Goal: Transaction & Acquisition: Book appointment/travel/reservation

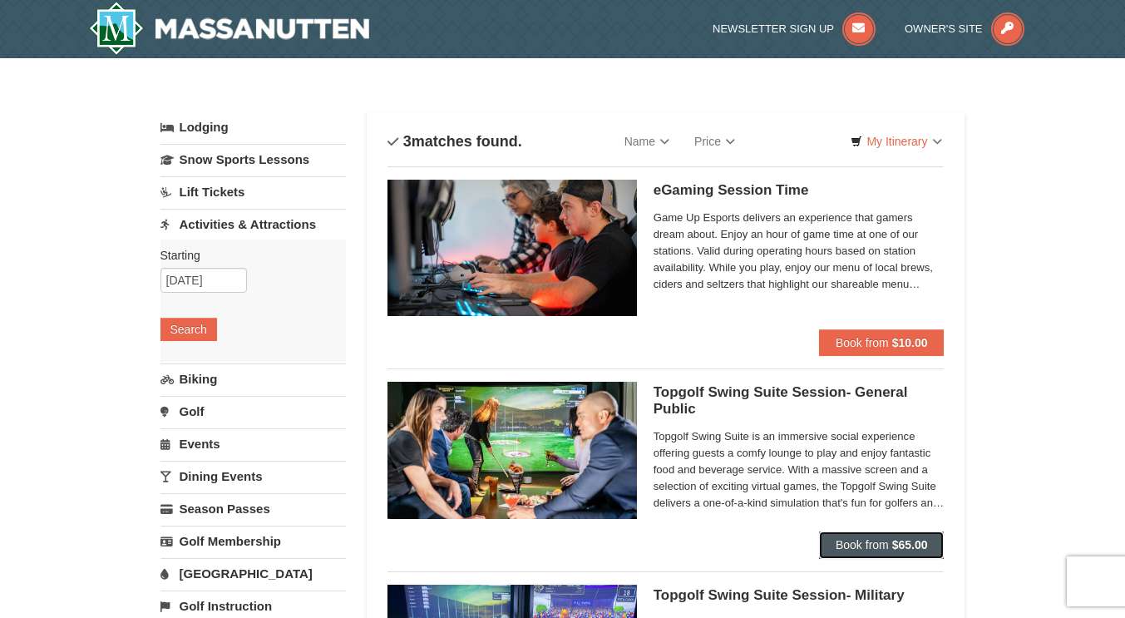
click at [853, 548] on span "Book from" at bounding box center [861, 544] width 53 height 13
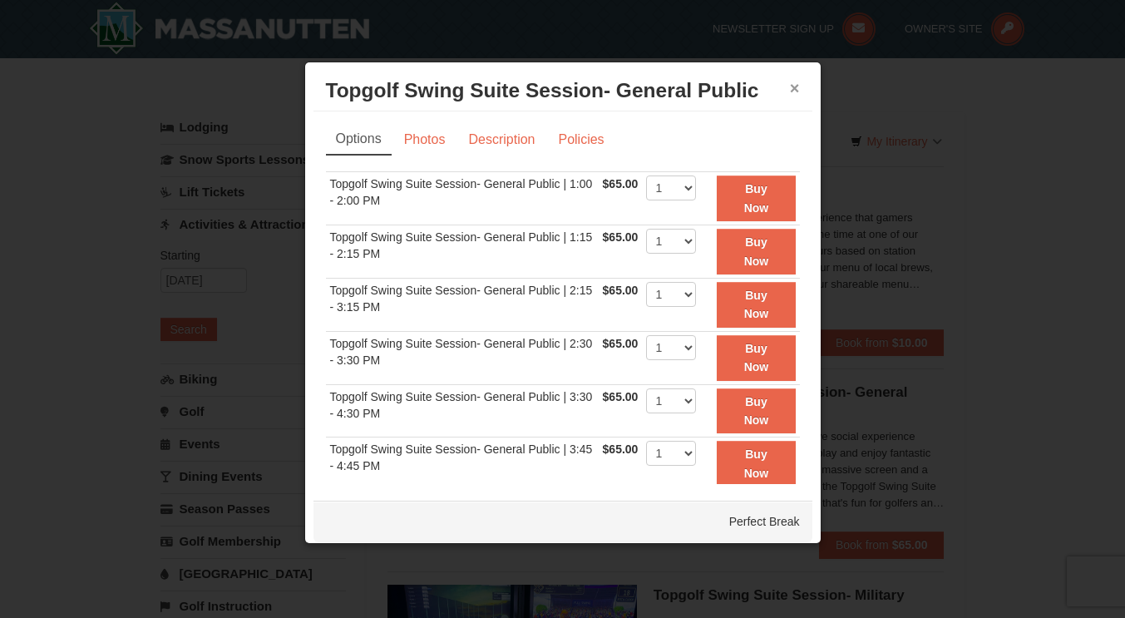
click at [790, 90] on button "×" at bounding box center [795, 88] width 10 height 17
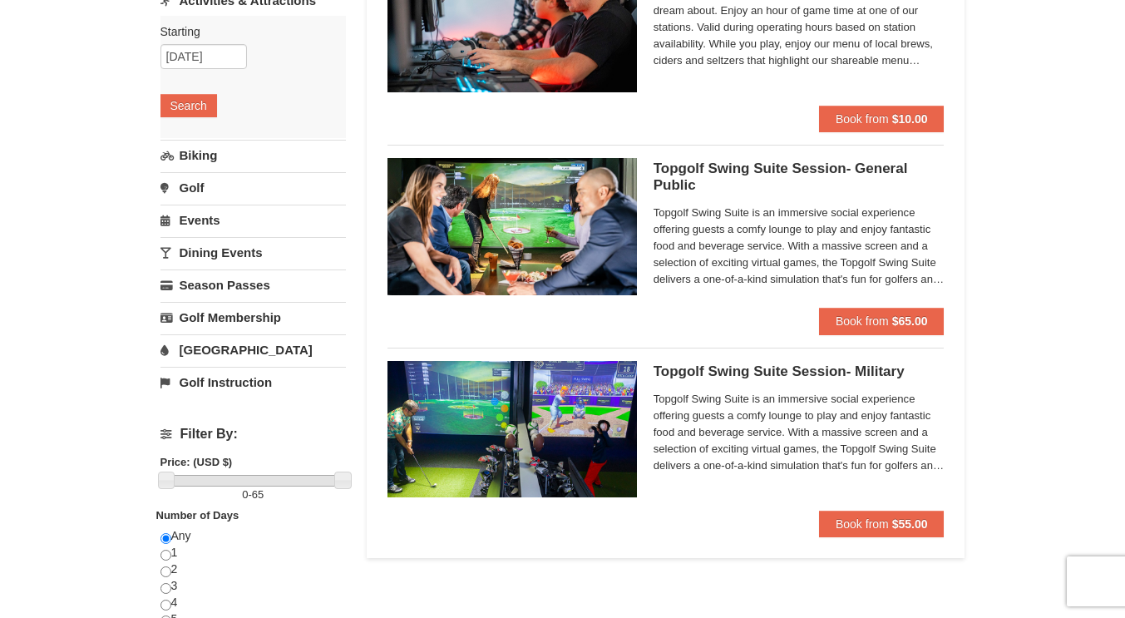
scroll to position [237, 0]
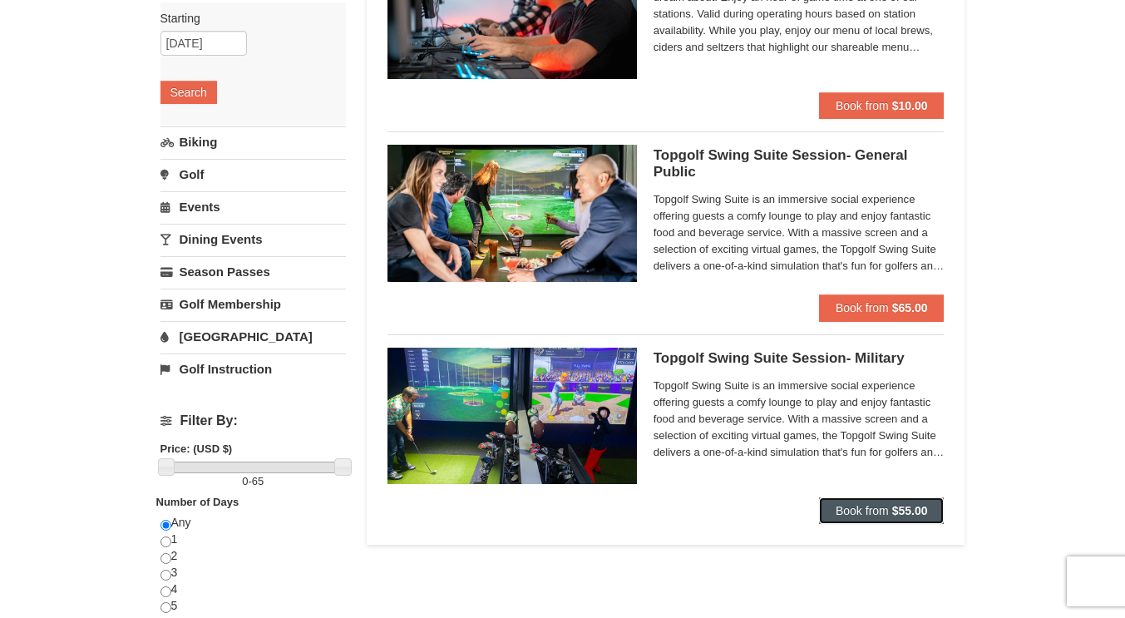
click at [870, 509] on span "Book from" at bounding box center [861, 510] width 53 height 13
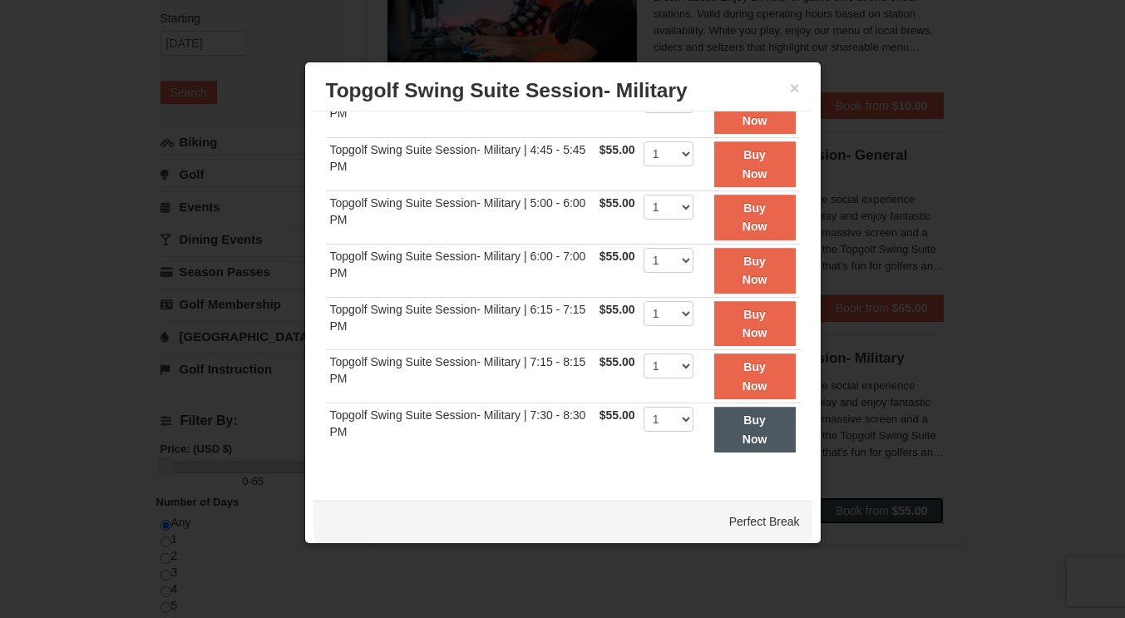
scroll to position [7, 0]
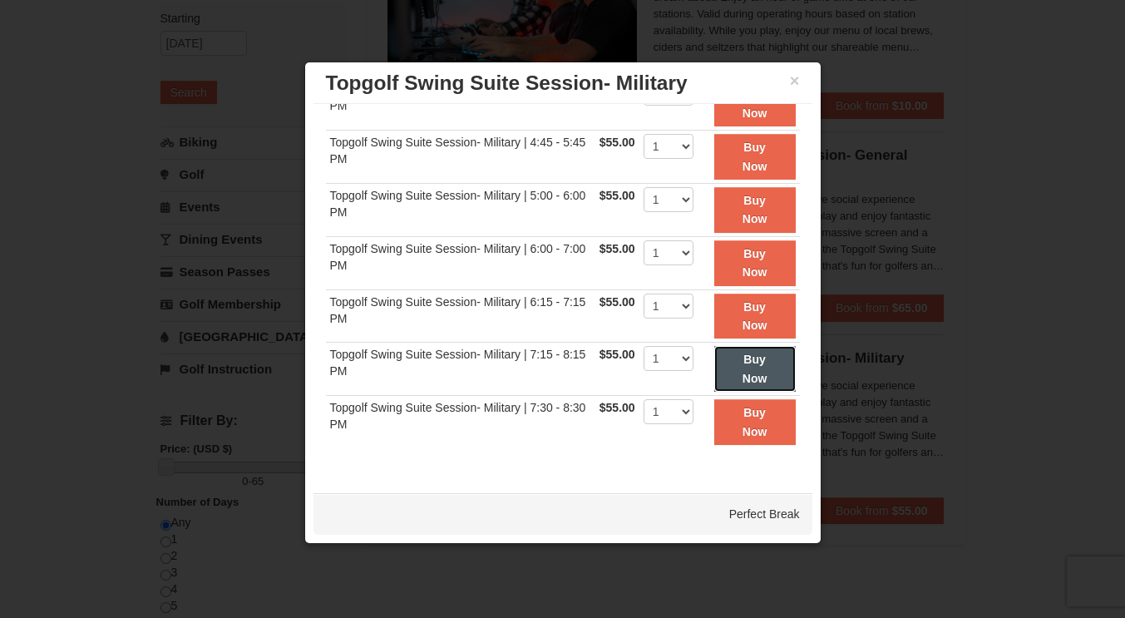
click at [737, 369] on button "Buy Now" at bounding box center [754, 369] width 81 height 46
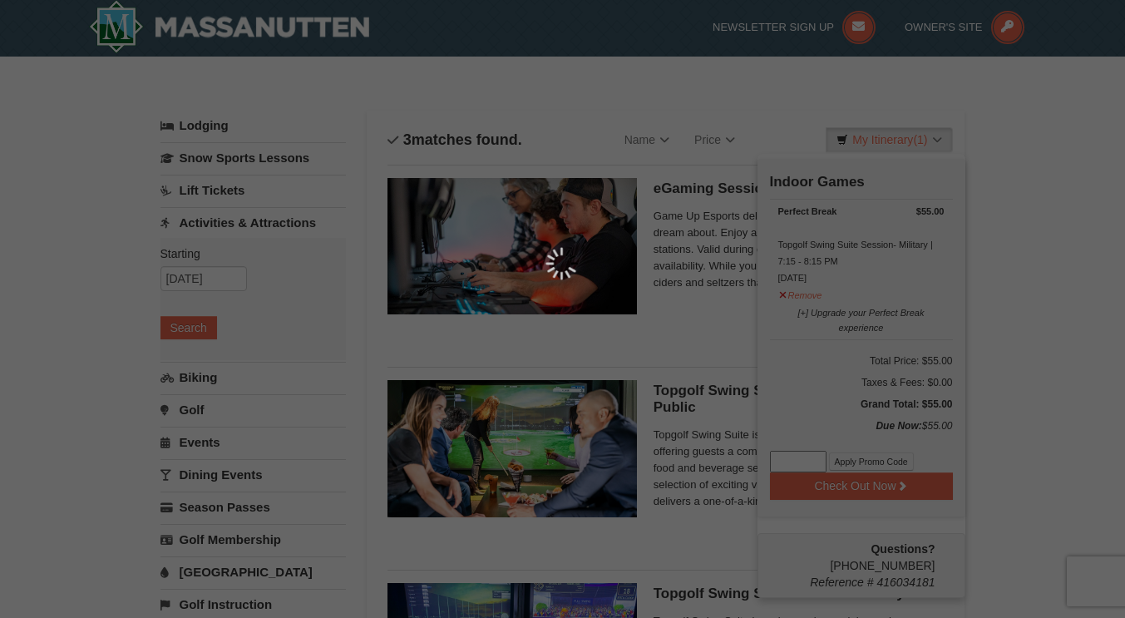
scroll to position [5, 0]
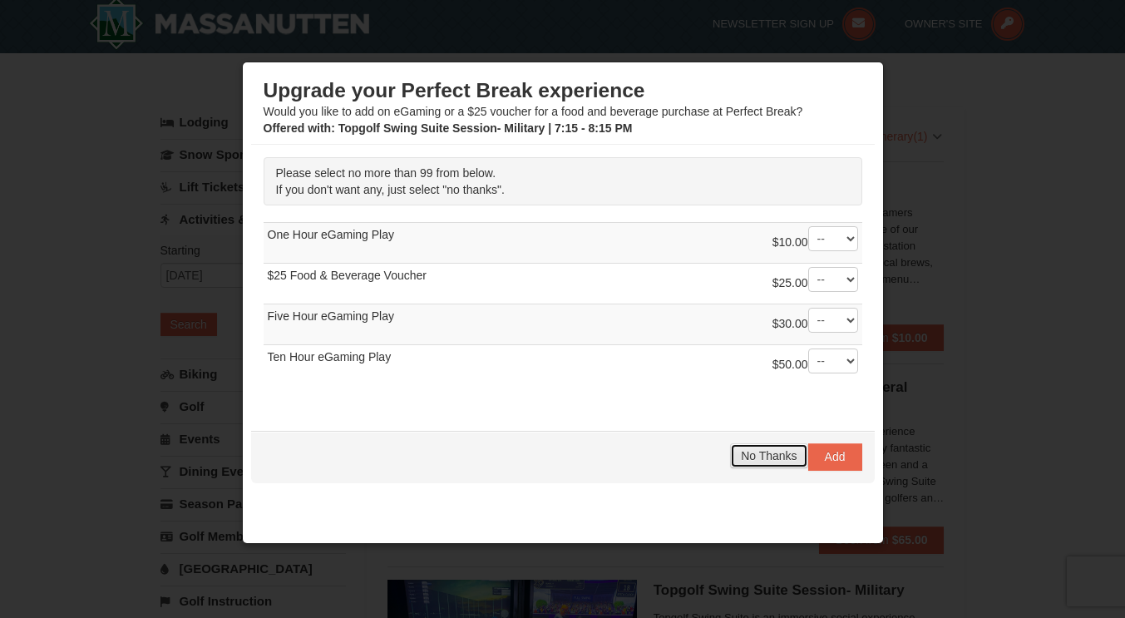
click at [741, 450] on span "No Thanks" at bounding box center [769, 455] width 56 height 13
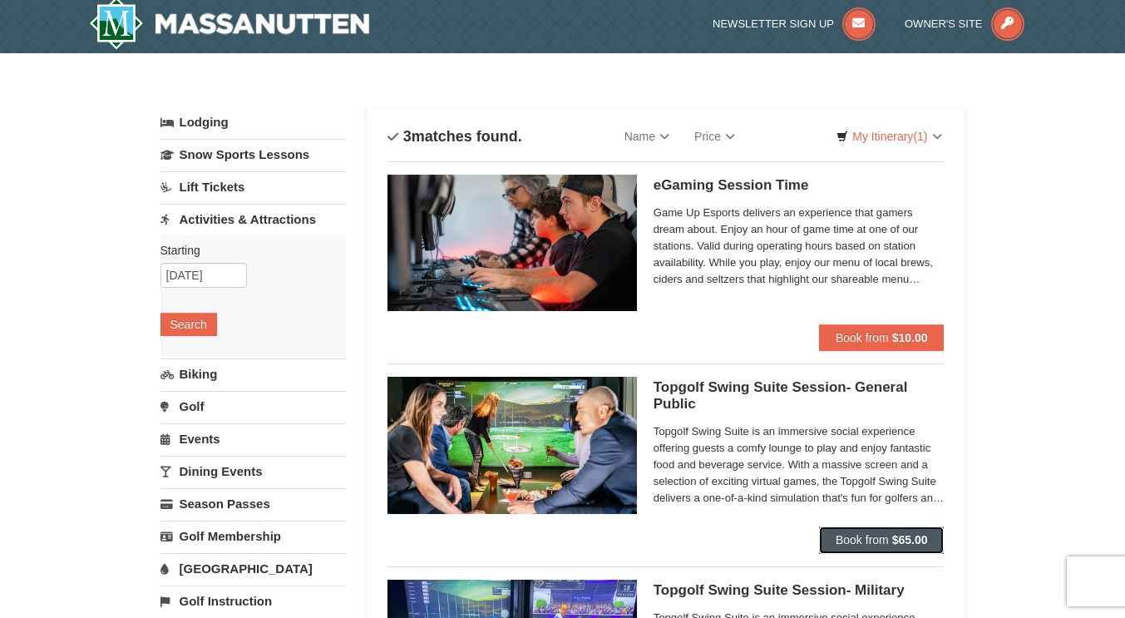
click at [860, 535] on span "Book from" at bounding box center [861, 539] width 53 height 13
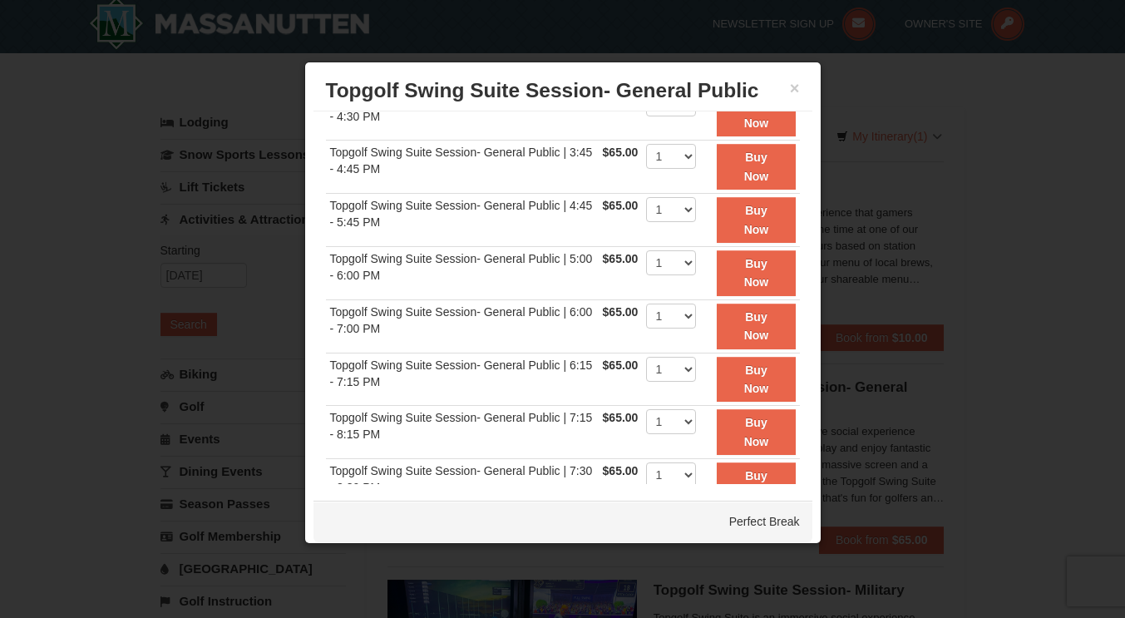
scroll to position [352, 0]
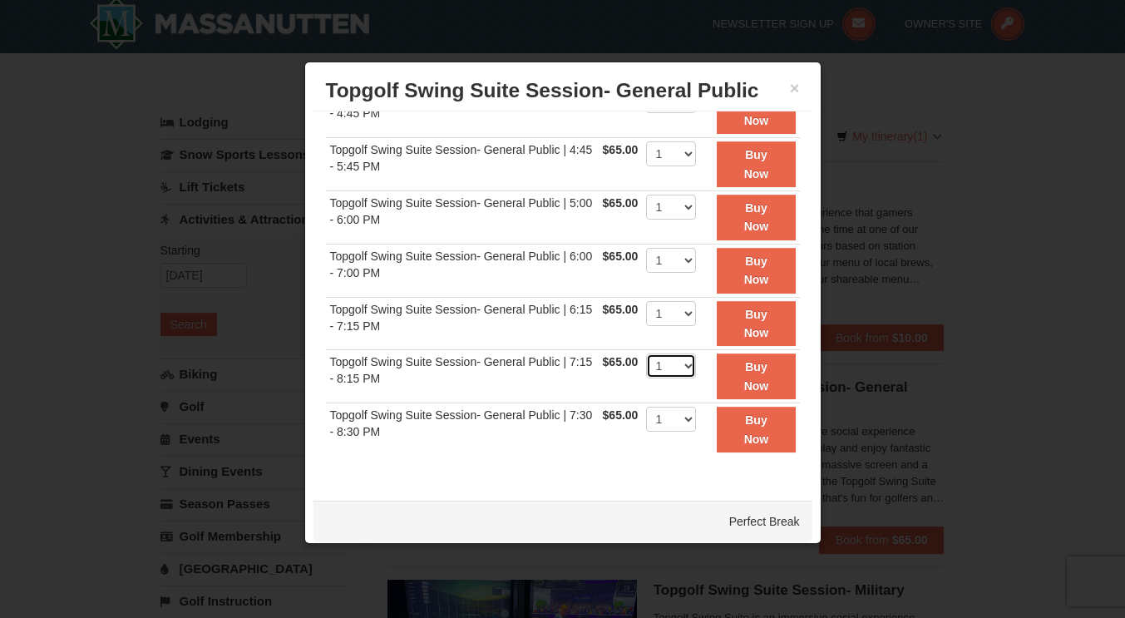
click at [662, 361] on select "1" at bounding box center [671, 365] width 50 height 25
click at [790, 86] on button "×" at bounding box center [795, 88] width 10 height 17
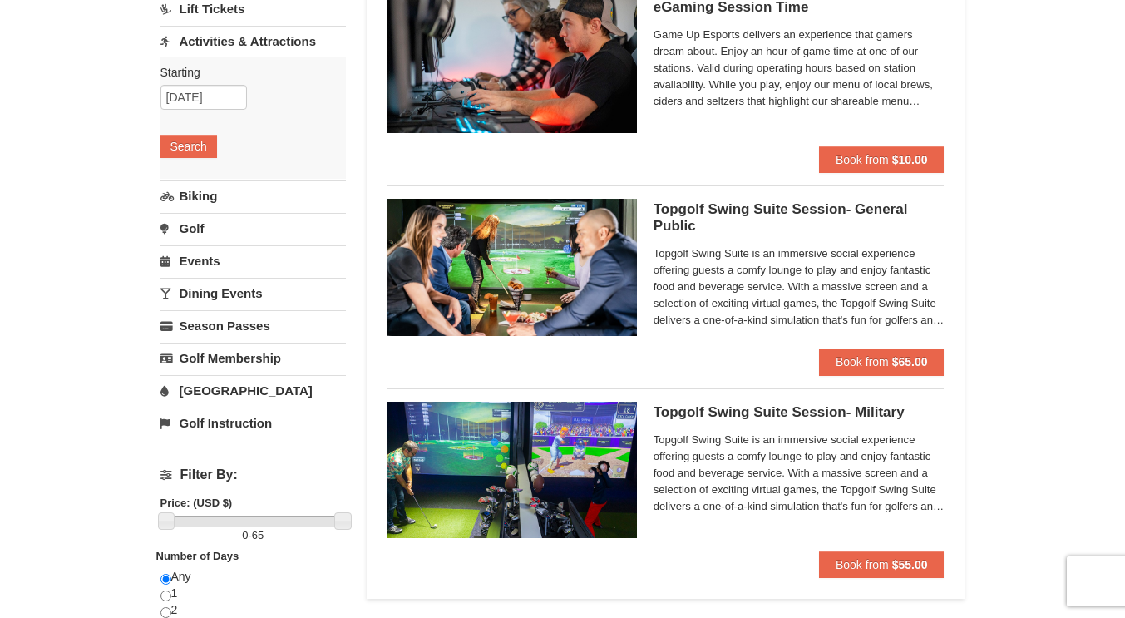
scroll to position [182, 0]
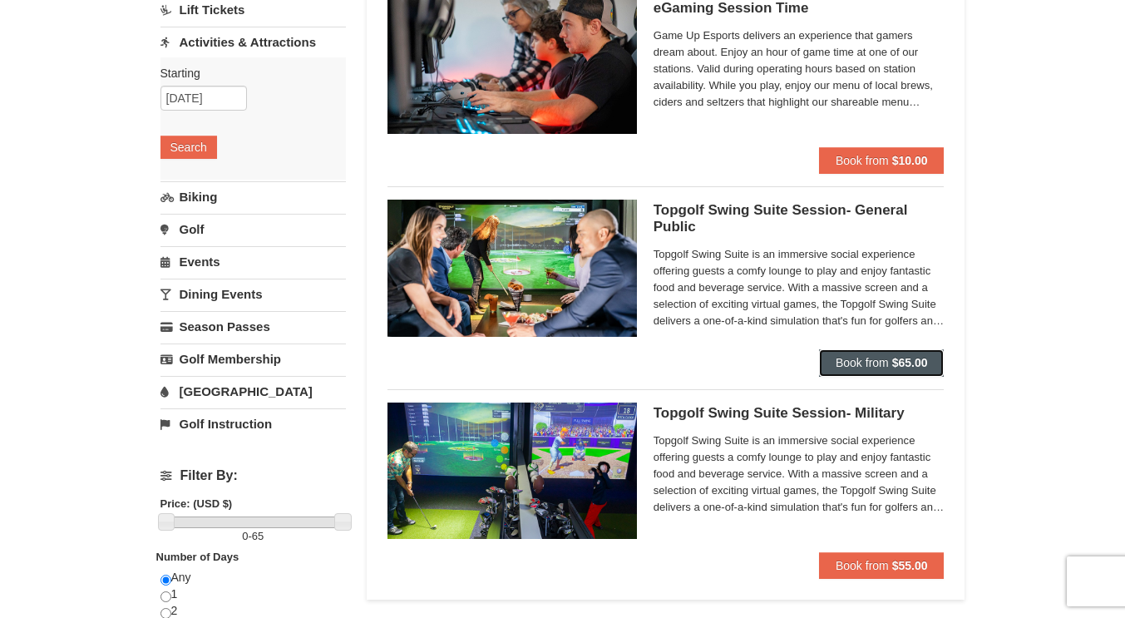
click at [838, 356] on span "Book from" at bounding box center [861, 362] width 53 height 13
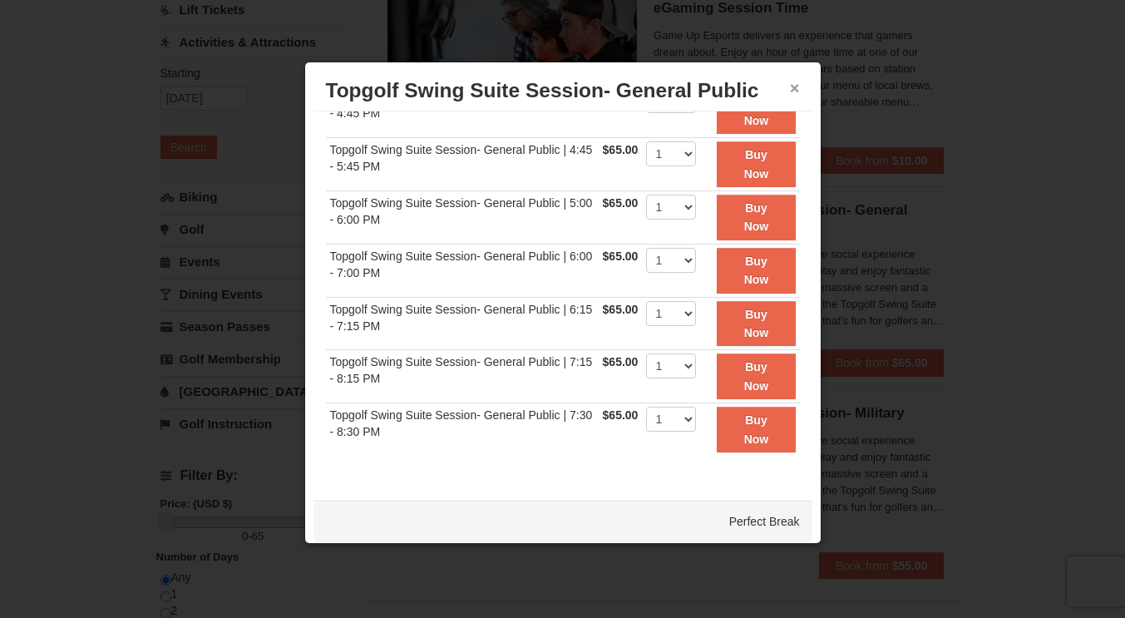
click at [790, 89] on button "×" at bounding box center [795, 88] width 10 height 17
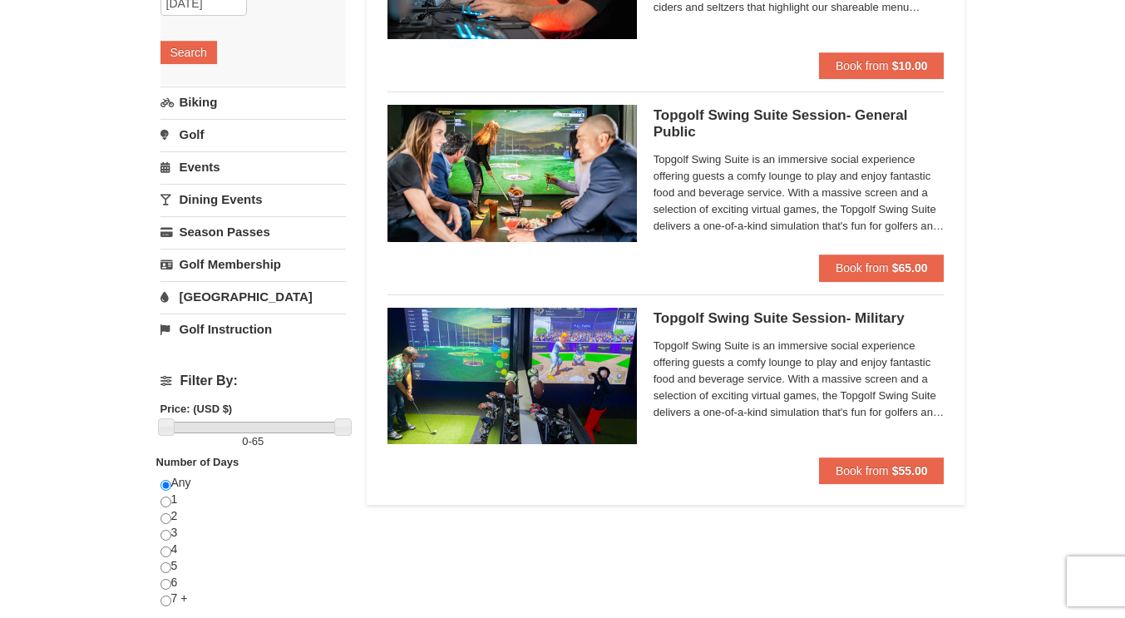
scroll to position [278, 0]
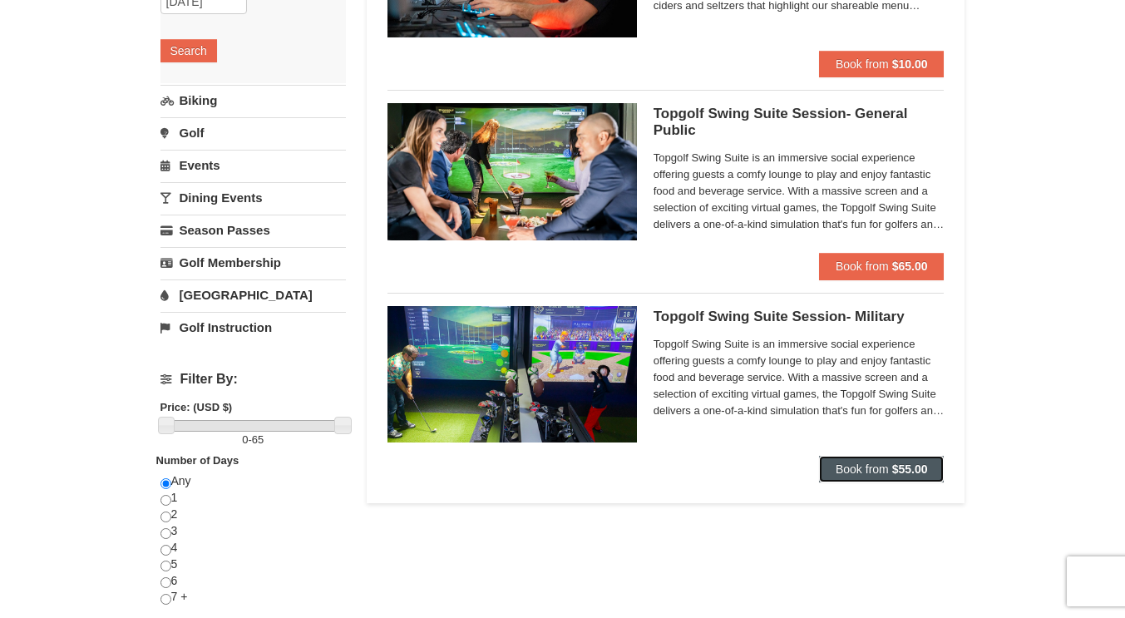
click at [877, 459] on button "Book from $55.00" at bounding box center [882, 469] width 126 height 27
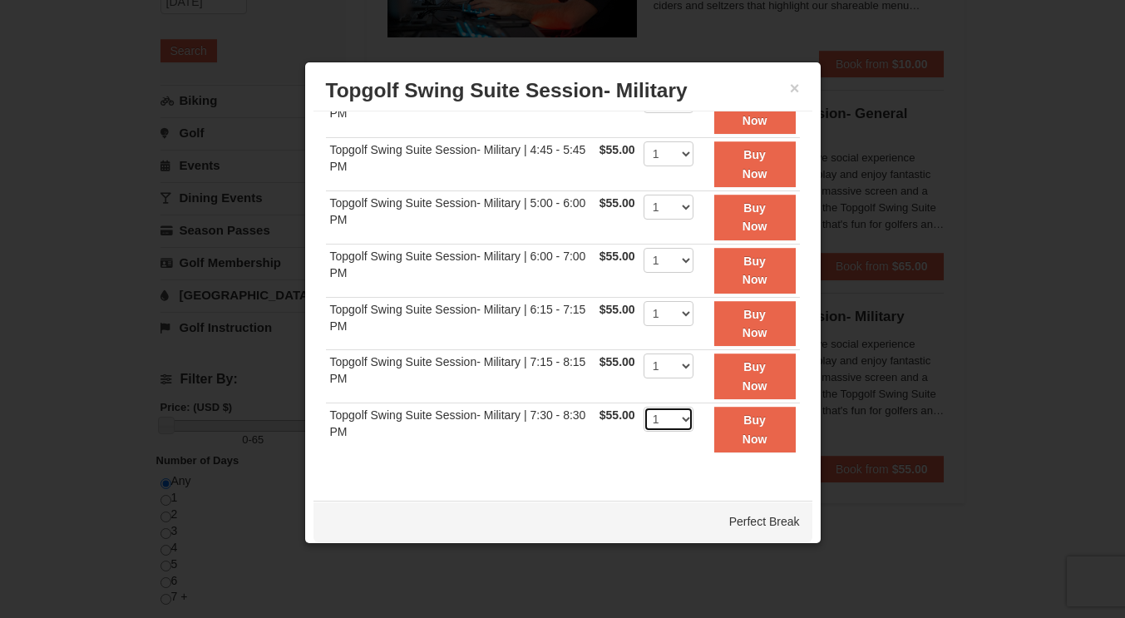
click at [643, 419] on select "1" at bounding box center [668, 418] width 50 height 25
click at [644, 370] on select "1" at bounding box center [668, 365] width 50 height 25
click at [714, 376] on button "Buy Now" at bounding box center [754, 376] width 81 height 46
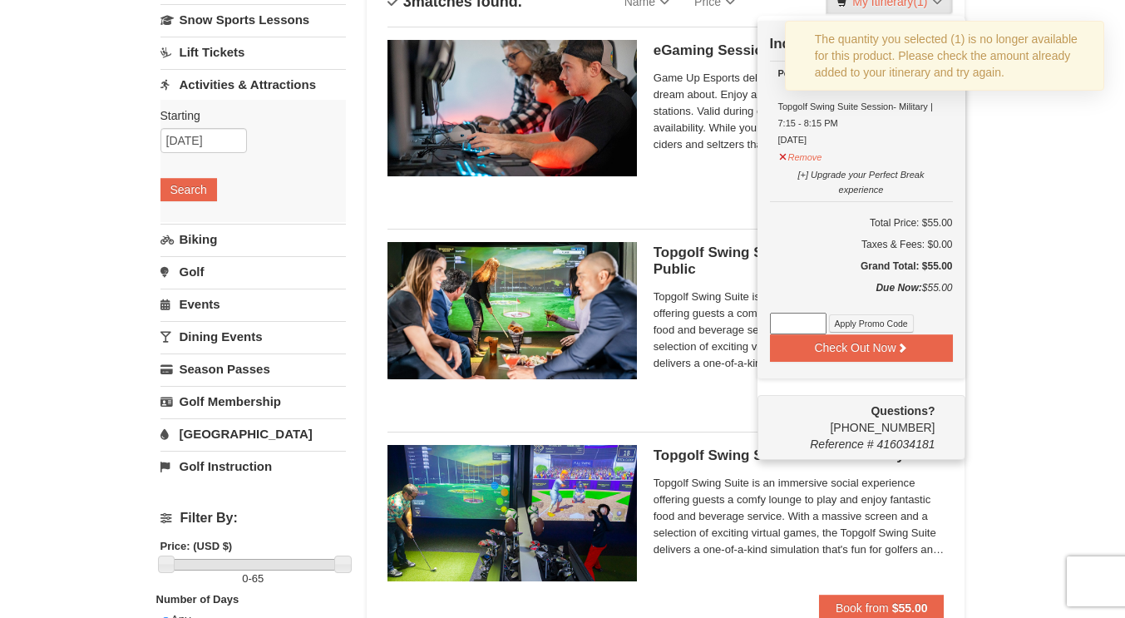
scroll to position [0, 0]
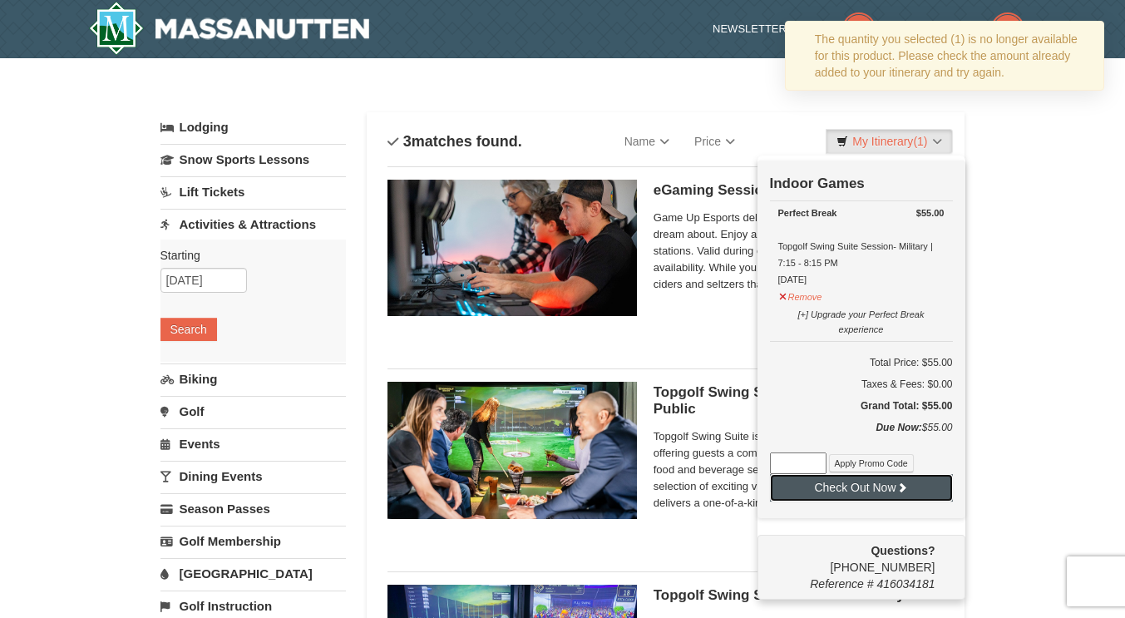
click at [822, 485] on button "Check Out Now" at bounding box center [861, 487] width 183 height 27
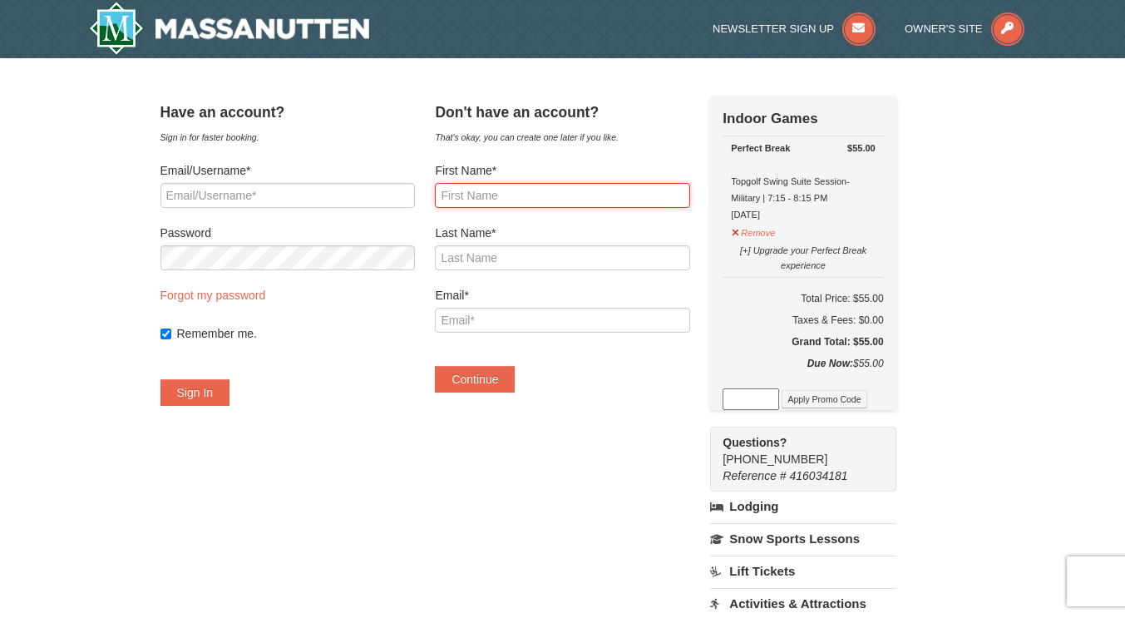
click at [492, 199] on input "First Name*" at bounding box center [562, 195] width 254 height 25
type input "Winny"
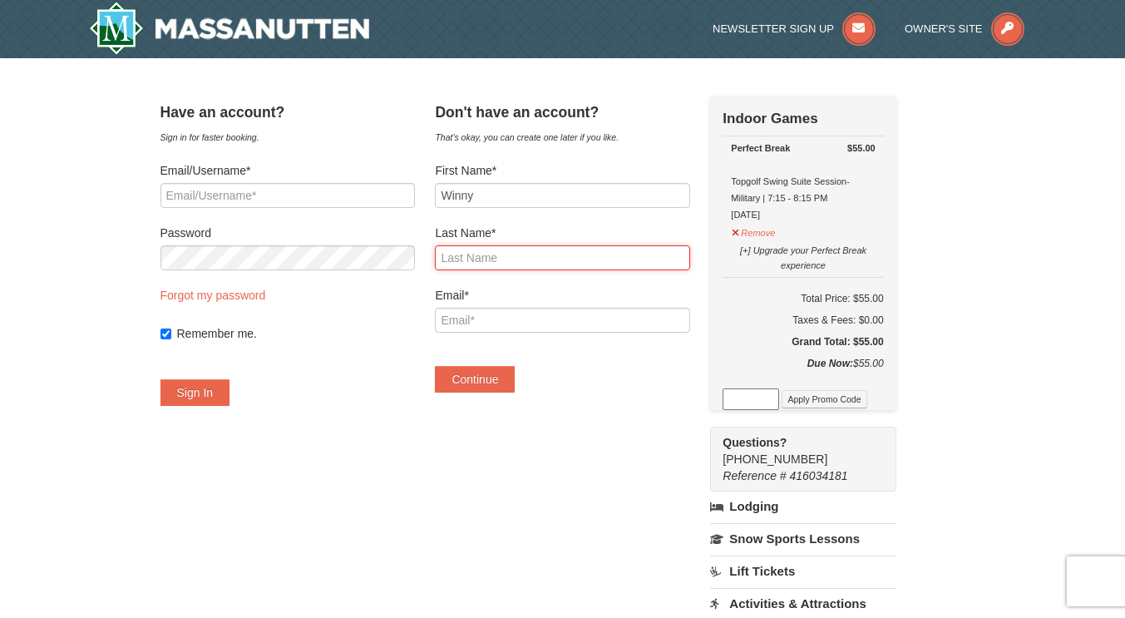
type input "[PERSON_NAME]"
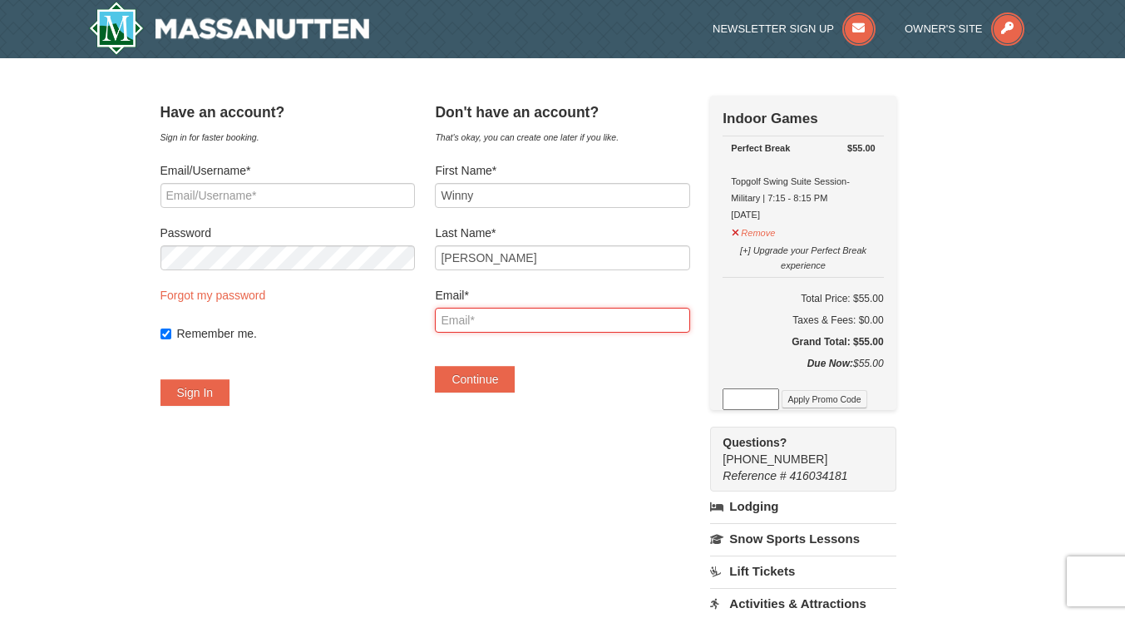
type input "[EMAIL_ADDRESS][DOMAIN_NAME]"
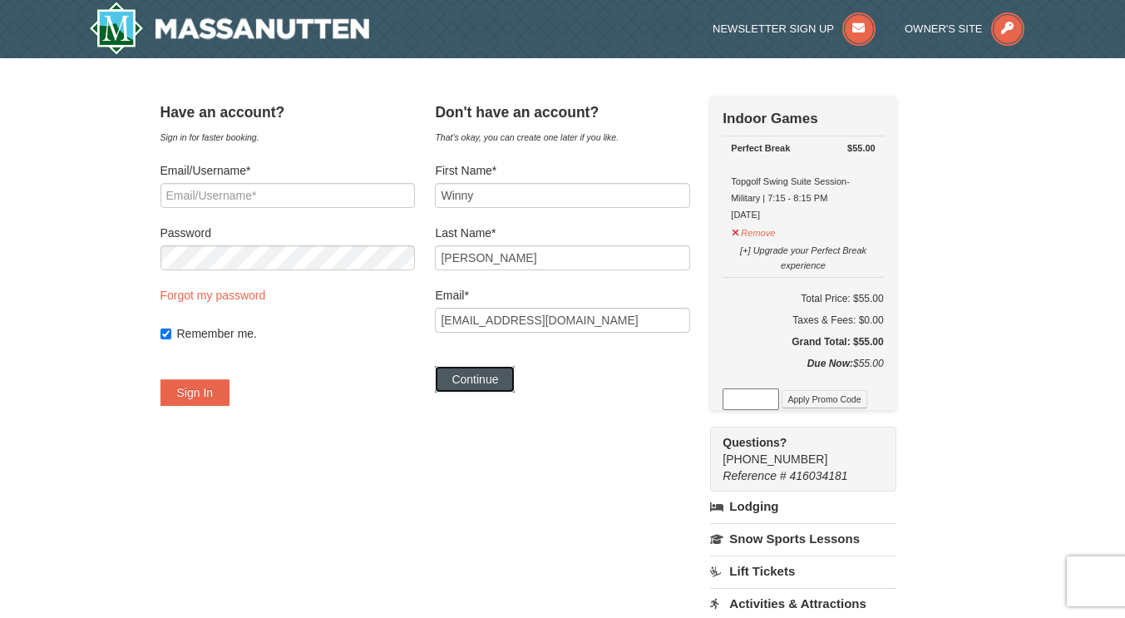
click at [493, 377] on button "Continue" at bounding box center [475, 379] width 80 height 27
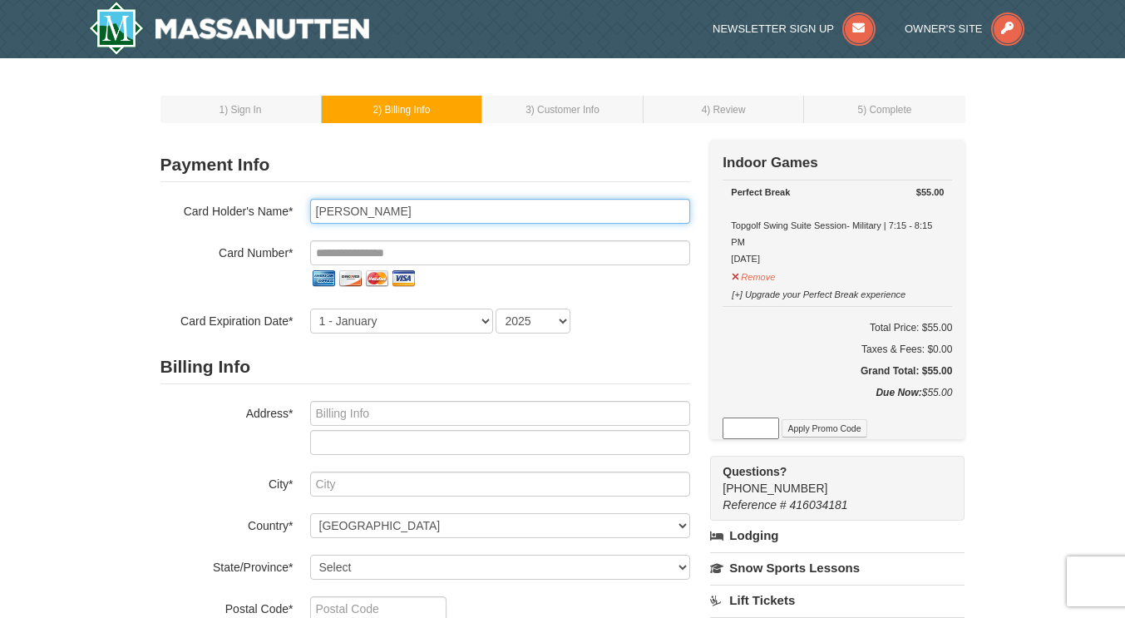
click at [339, 208] on input "Winny Zhang" at bounding box center [500, 211] width 380 height 25
type input "Dongqing Zhang"
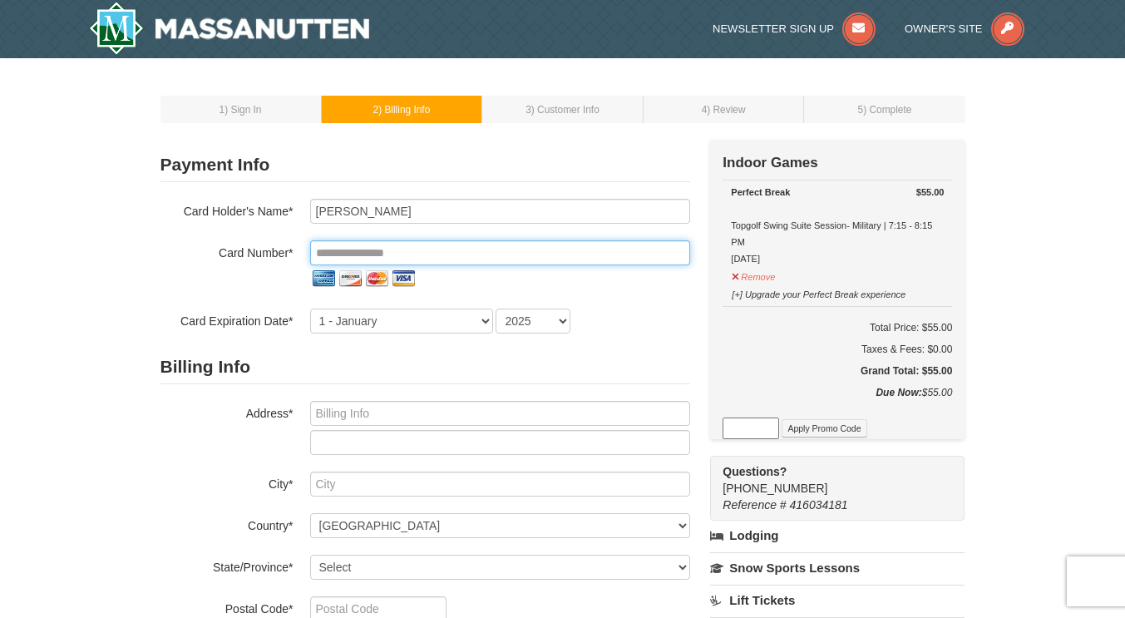
click at [342, 246] on input "tel" at bounding box center [500, 252] width 380 height 25
type input "**********"
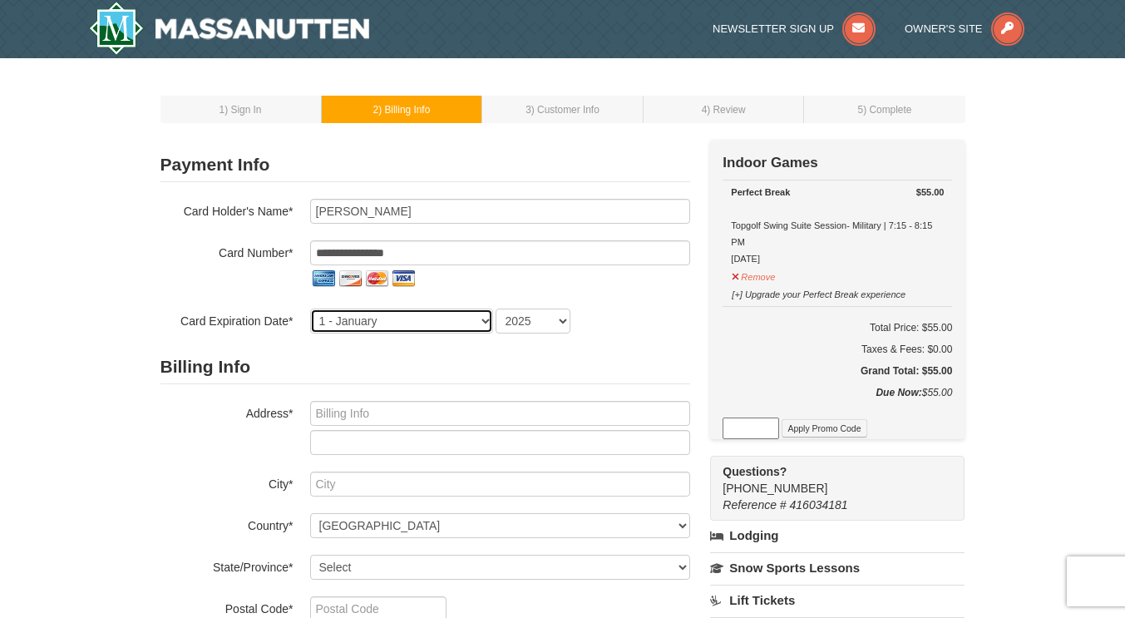
select select "8"
select select "2029"
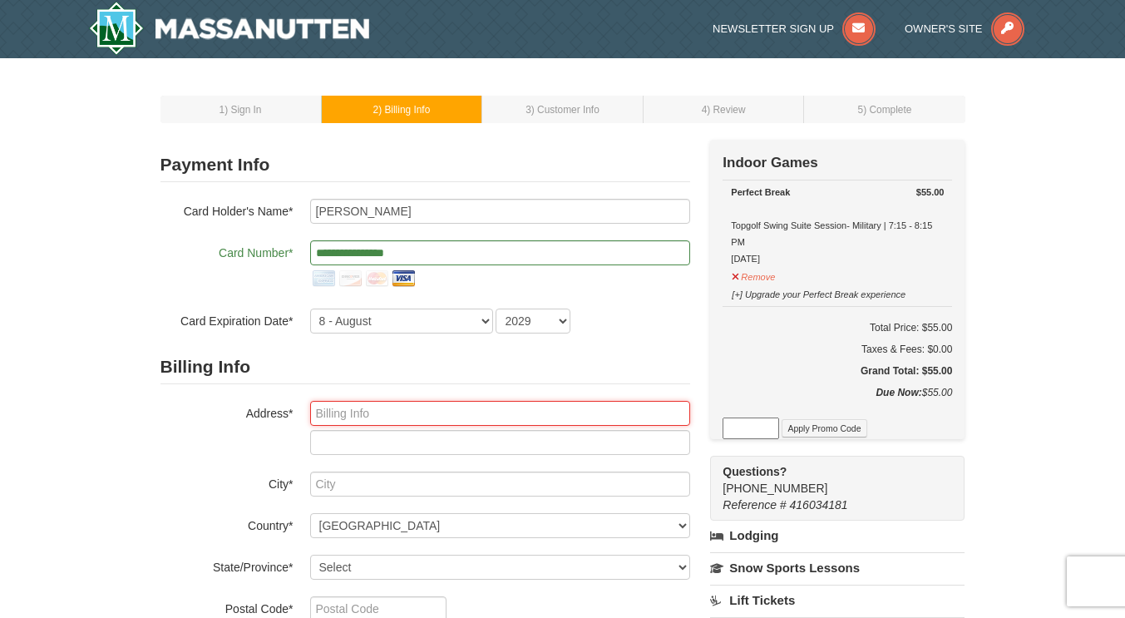
click at [574, 409] on input "text" at bounding box center [500, 413] width 380 height 25
type input "[STREET_ADDRESS][PERSON_NAME]"
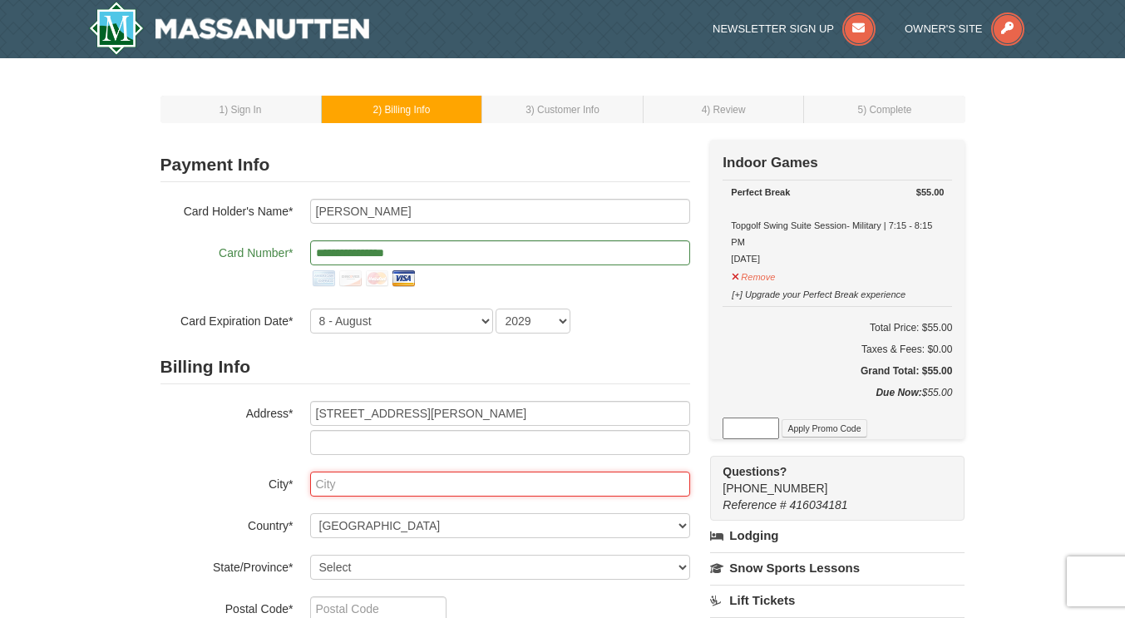
type input "Alexandria, VA 22304"
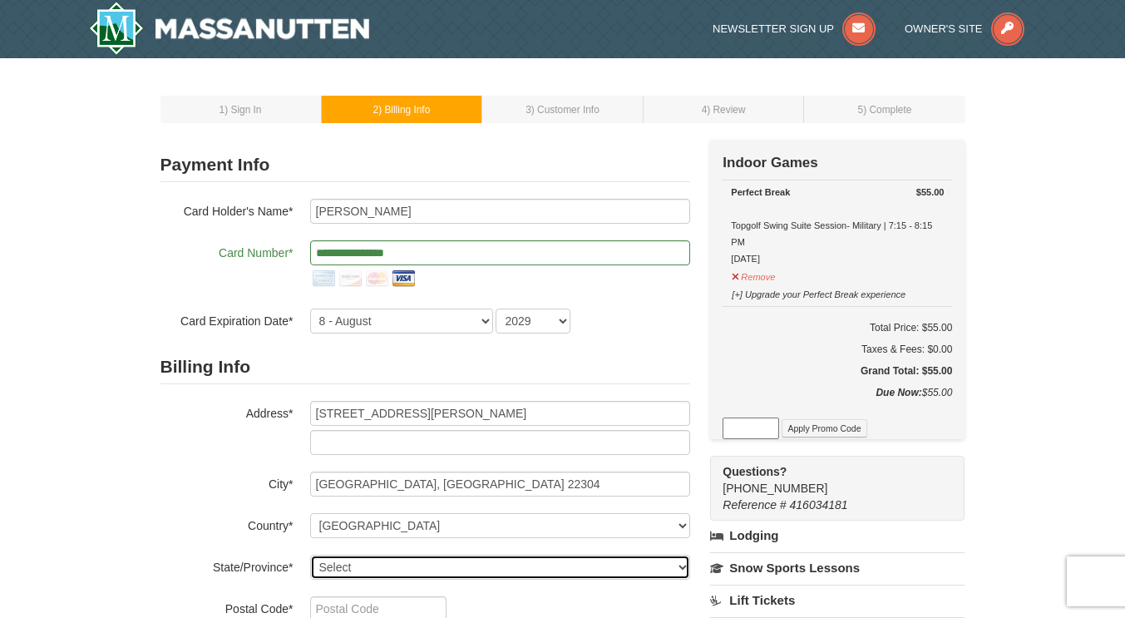
select select "VA"
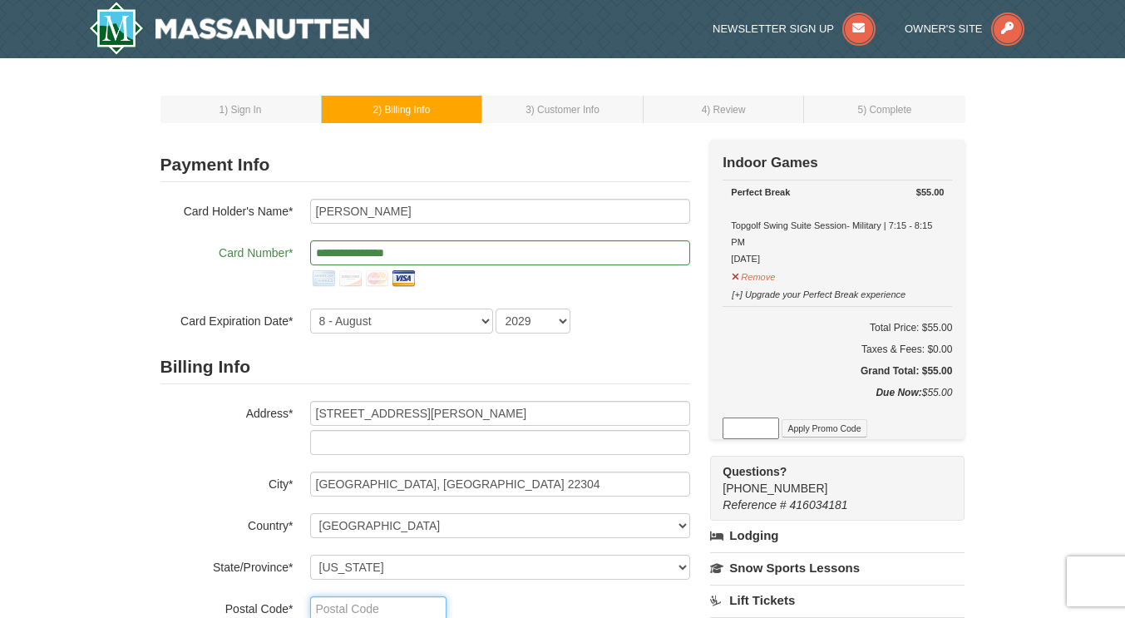
type input "22304"
type input "240"
type input "994"
type input "5443"
click at [616, 346] on form "**********" at bounding box center [425, 447] width 530 height 599
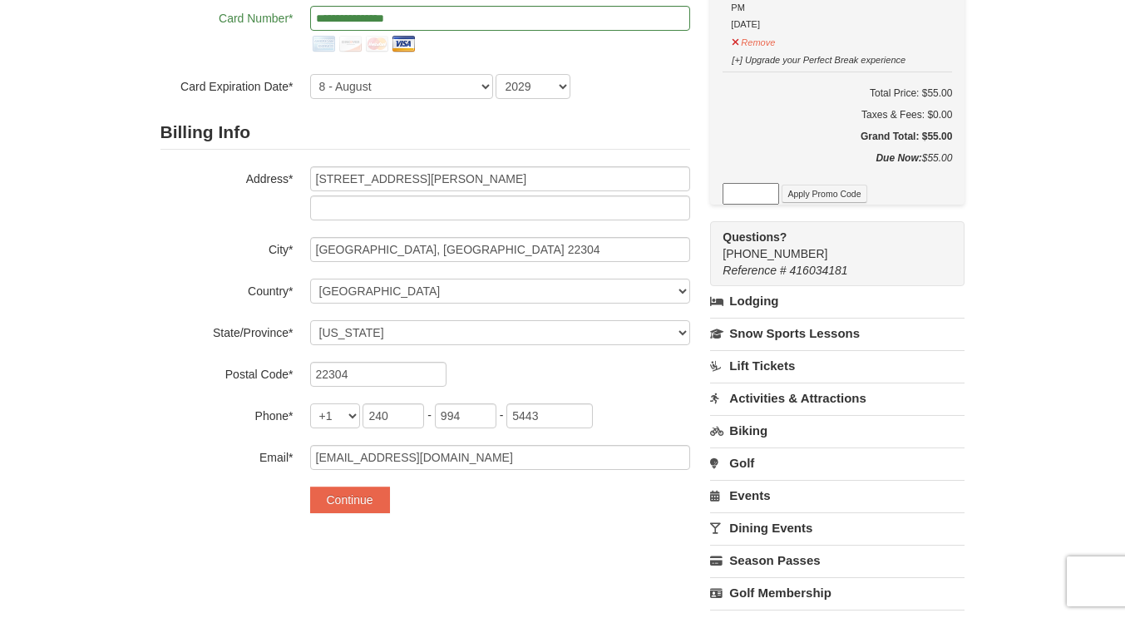
scroll to position [240, 0]
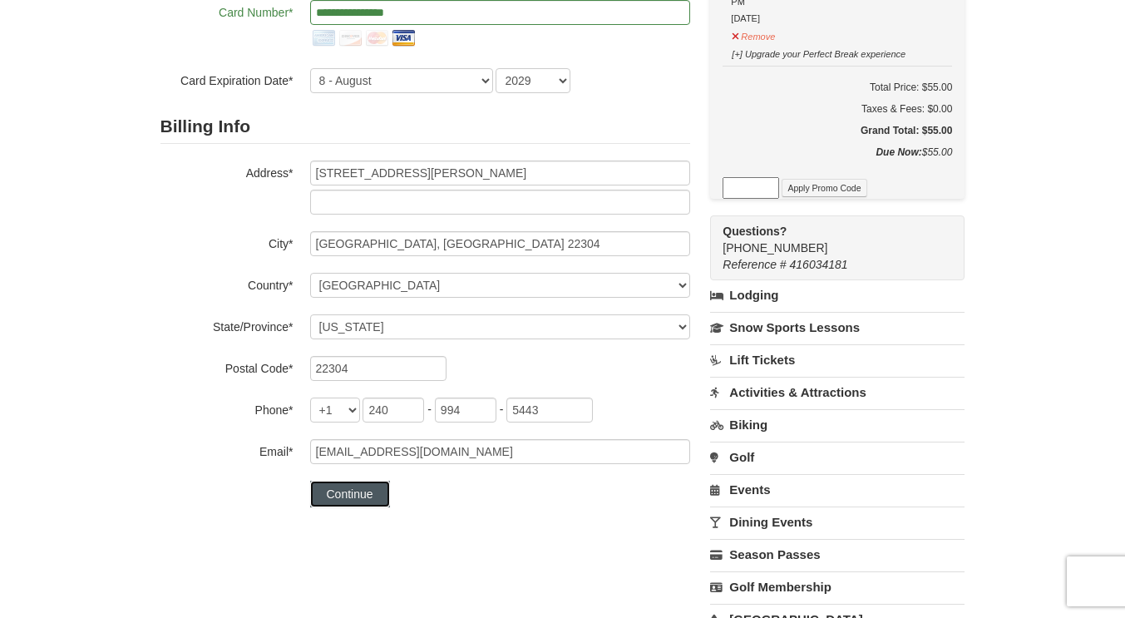
click at [361, 496] on button "Continue" at bounding box center [350, 493] width 80 height 27
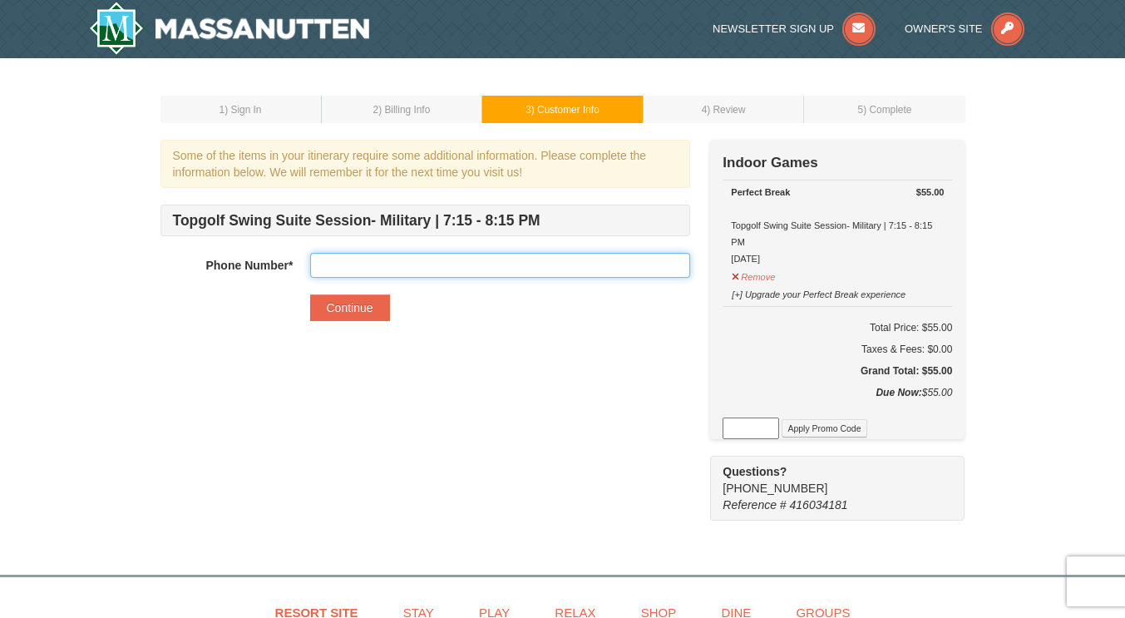
click at [487, 262] on input "text" at bounding box center [500, 265] width 380 height 25
type input "2409945443"
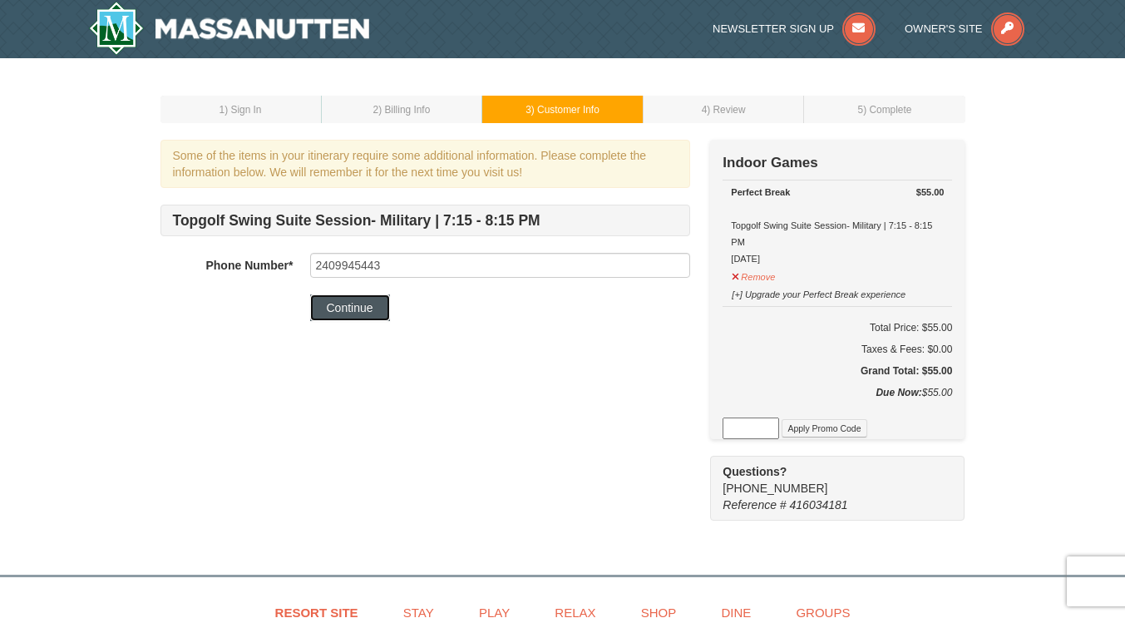
click at [345, 310] on button "Continue" at bounding box center [350, 307] width 80 height 27
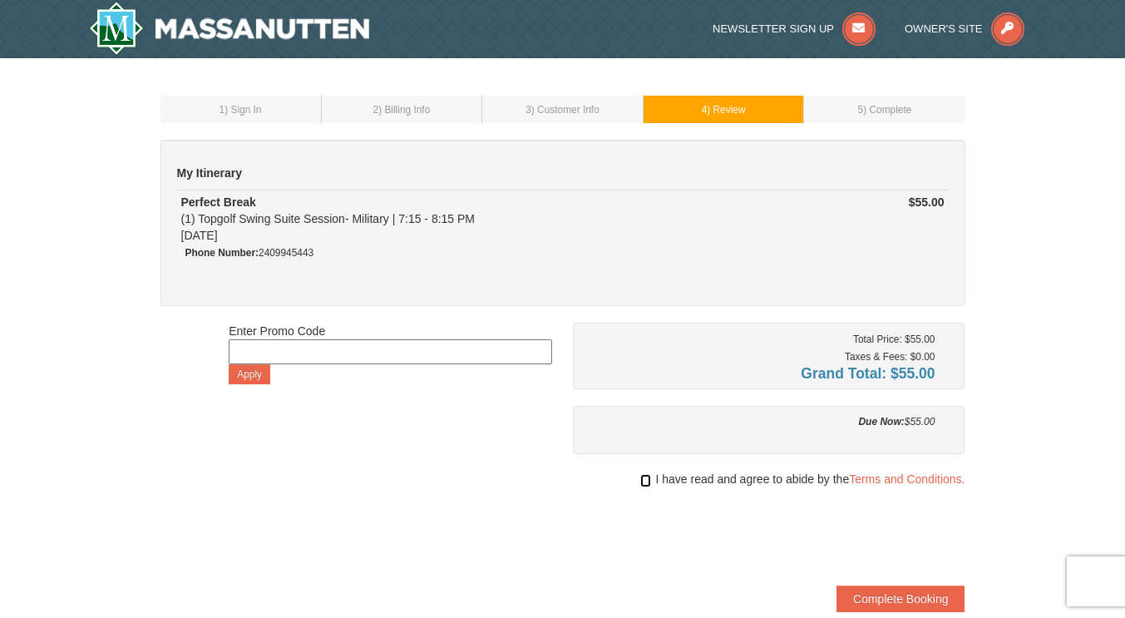
click at [640, 478] on input "checkbox" at bounding box center [645, 480] width 11 height 13
checkbox input "true"
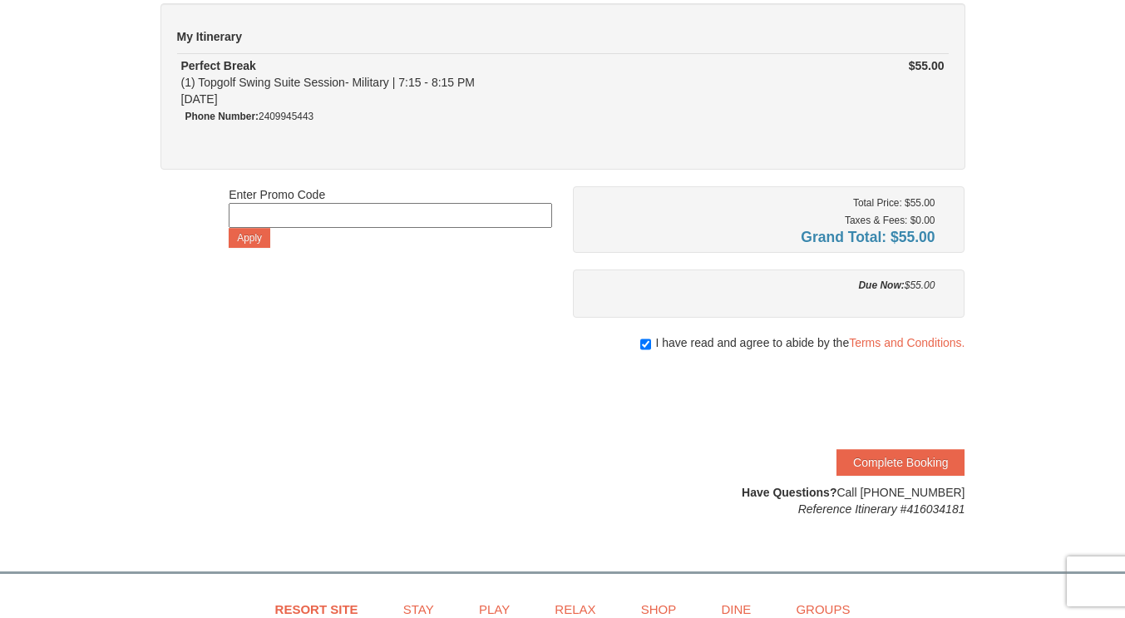
scroll to position [138, 0]
click at [900, 462] on button "Complete Booking" at bounding box center [900, 460] width 128 height 27
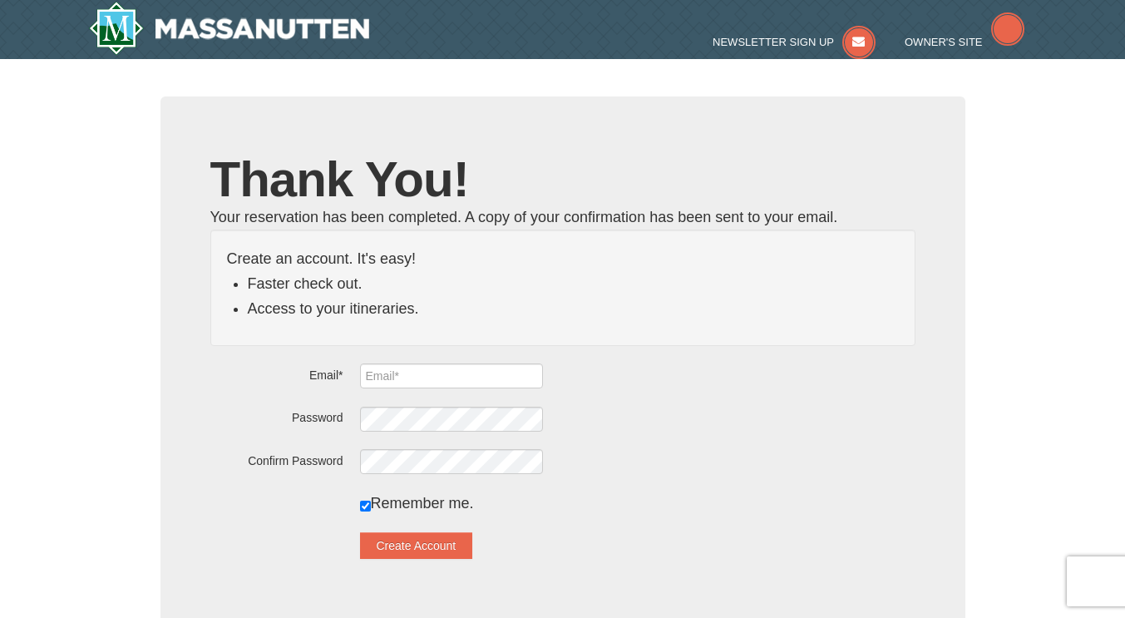
type input "[EMAIL_ADDRESS][DOMAIN_NAME]"
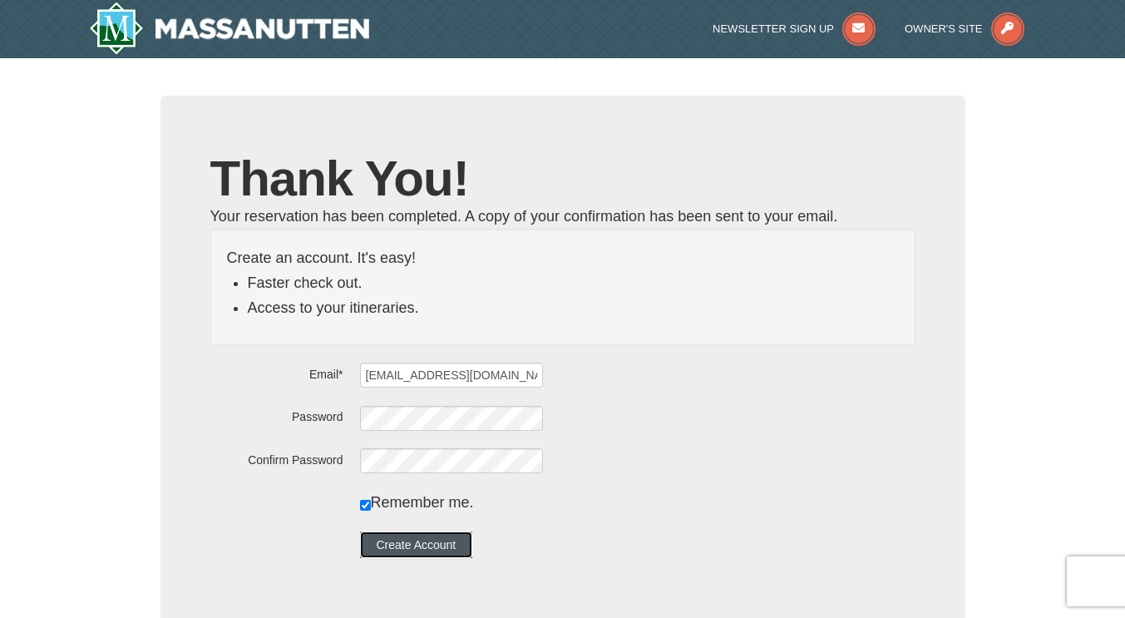
click at [395, 548] on button "Create Account" at bounding box center [416, 544] width 113 height 27
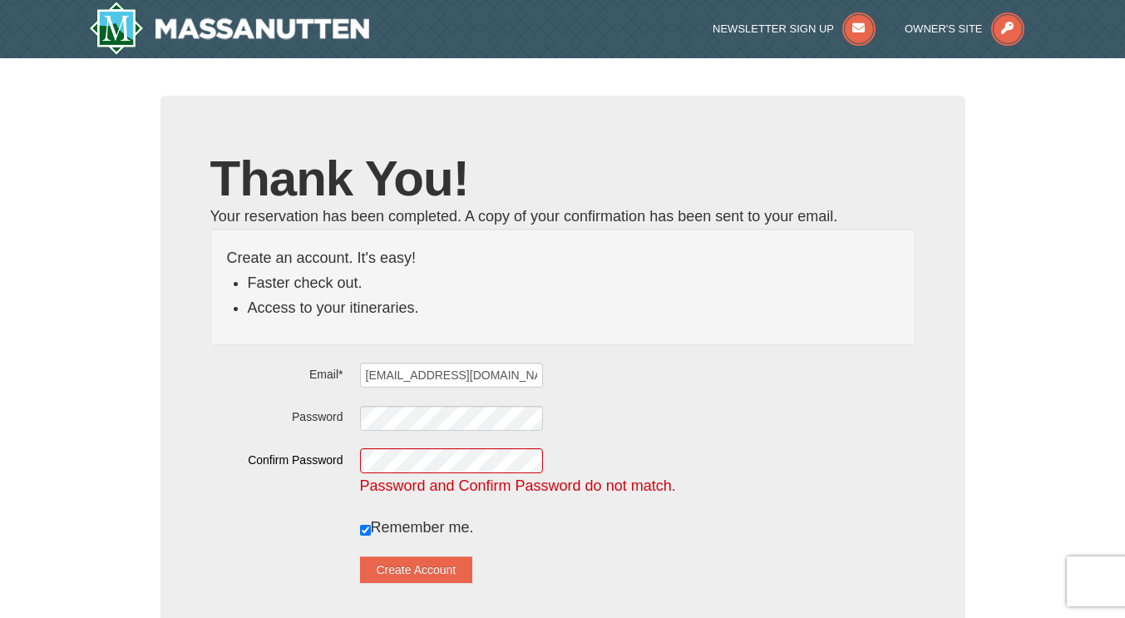
click at [452, 474] on div "Password and Confirm Password do not match." at bounding box center [637, 472] width 555 height 51
click at [448, 419] on form "Email* wintersunny216@gmail.com Password Confirm Password Password and Confirm …" at bounding box center [562, 472] width 705 height 221
click at [404, 572] on button "Create Account" at bounding box center [416, 569] width 113 height 27
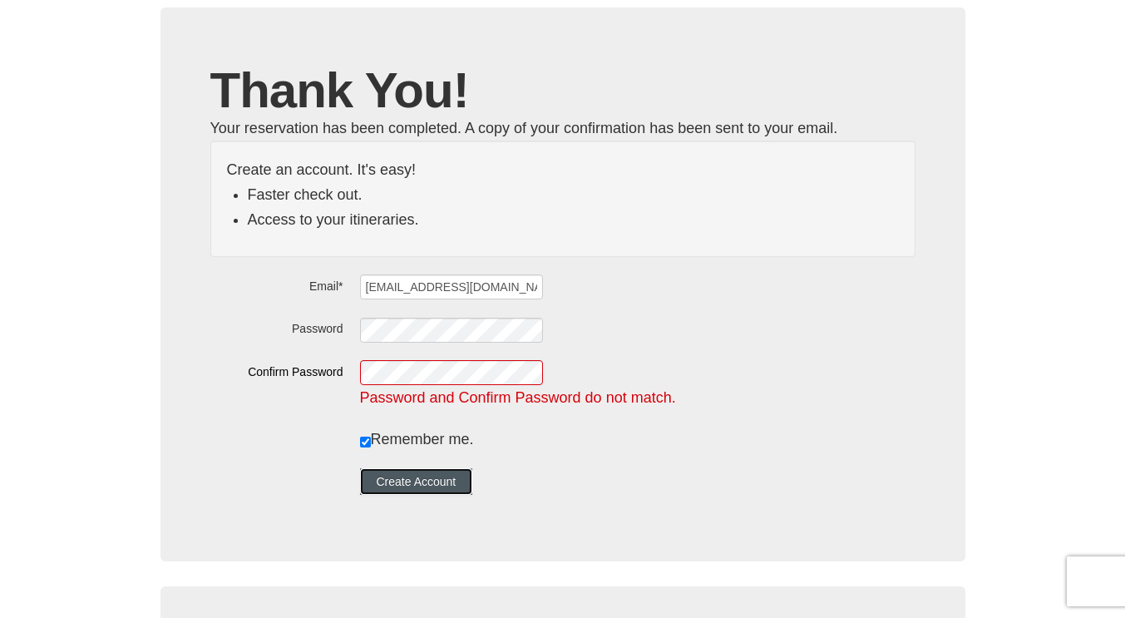
scroll to position [89, 0]
click at [428, 480] on button "Create Account" at bounding box center [416, 480] width 113 height 27
click at [448, 480] on button "Create Account" at bounding box center [416, 480] width 113 height 27
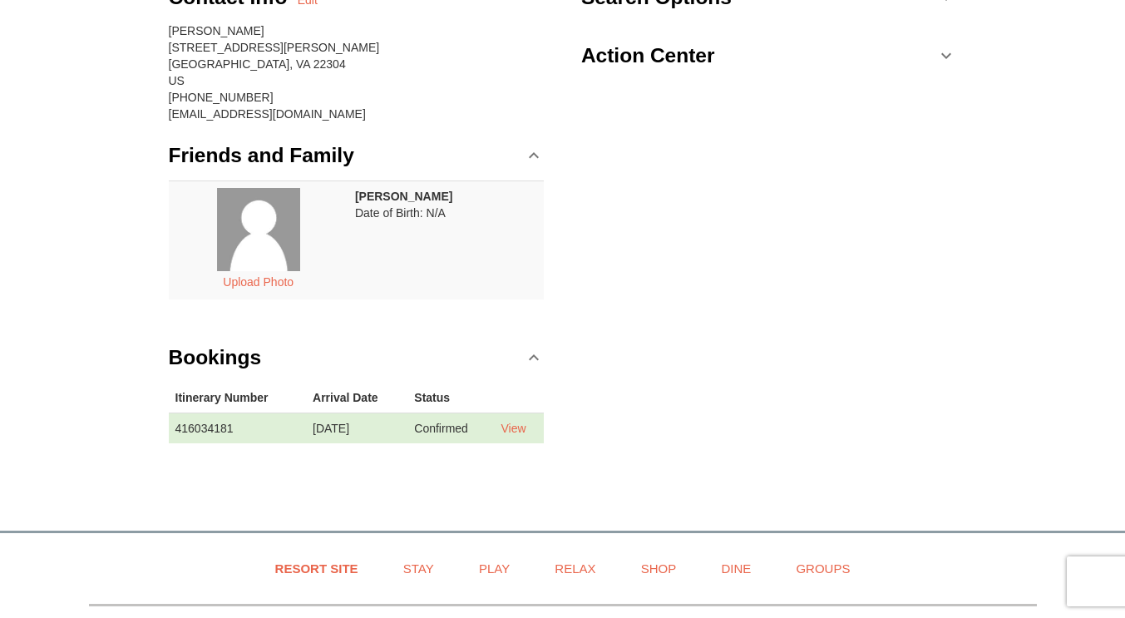
scroll to position [180, 0]
